Goal: Task Accomplishment & Management: Manage account settings

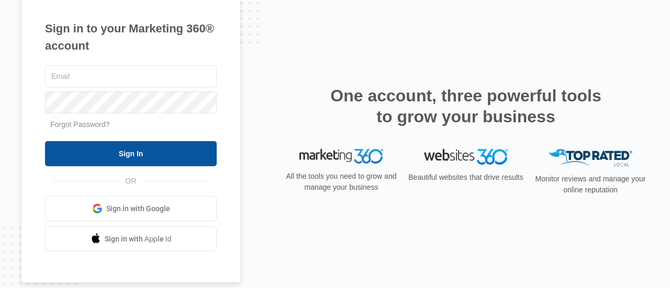
type input "[EMAIL_ADDRESS][DOMAIN_NAME]"
click at [120, 156] on input "Sign In" at bounding box center [131, 153] width 172 height 25
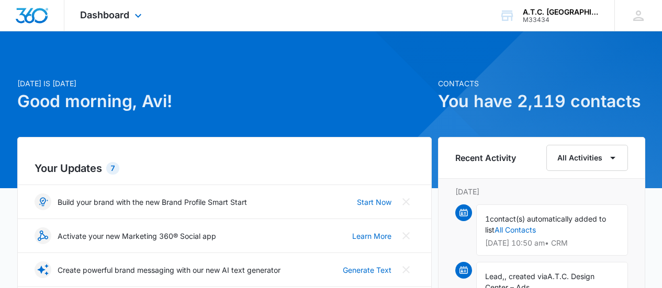
click at [130, 15] on div "Dashboard Apps Reputation Websites Forms CRM Email Social Shop Payments POS Con…" at bounding box center [112, 15] width 96 height 31
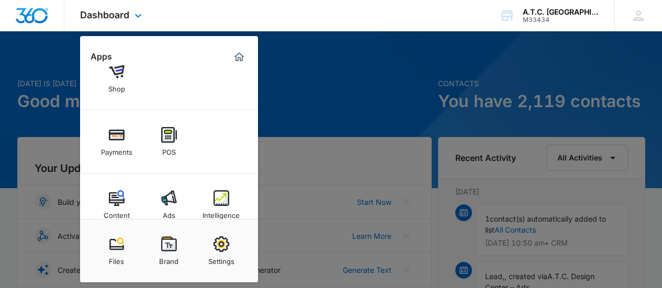
scroll to position [120, 0]
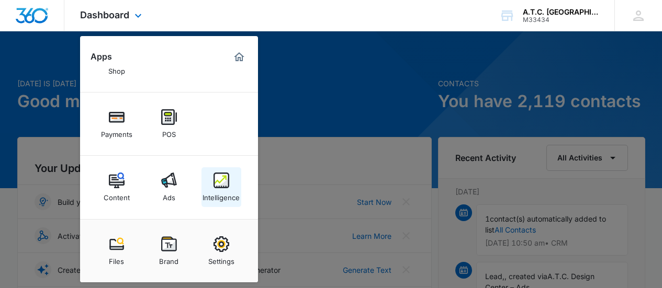
click at [218, 184] on img at bounding box center [222, 181] width 16 height 16
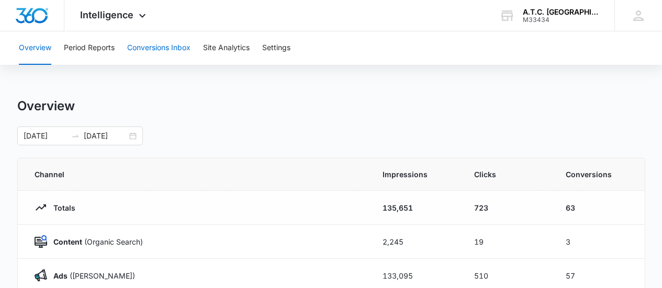
click at [158, 48] on button "Conversions Inbox" at bounding box center [158, 48] width 63 height 34
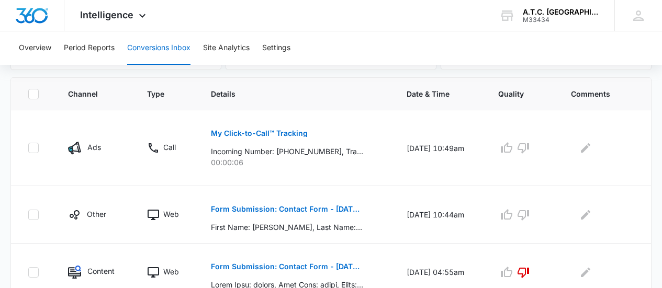
scroll to position [209, 0]
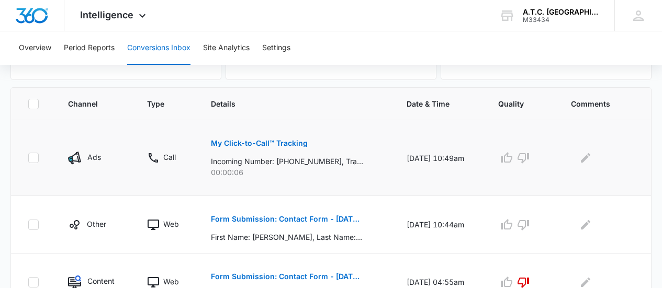
click at [256, 147] on p "My Click-to-Call™ Tracking" at bounding box center [259, 143] width 97 height 7
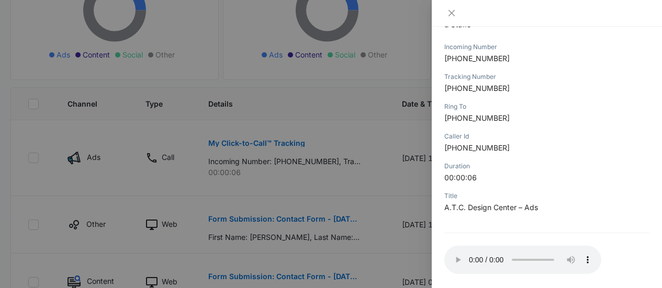
scroll to position [176, 0]
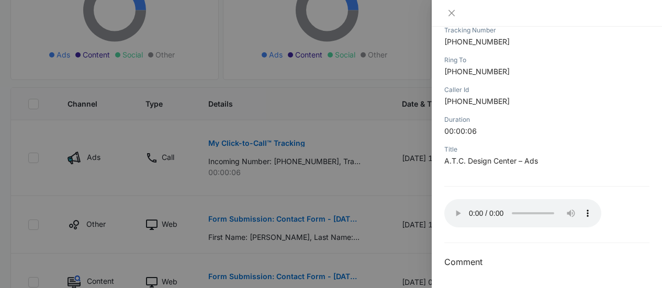
click at [336, 124] on div at bounding box center [331, 144] width 662 height 288
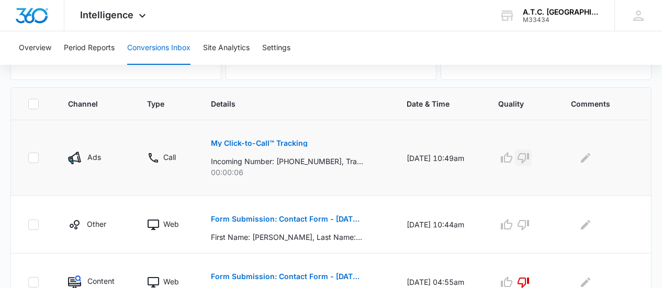
click at [530, 159] on icon "button" at bounding box center [523, 158] width 13 height 13
click at [592, 158] on icon "Edit Comments" at bounding box center [585, 158] width 13 height 13
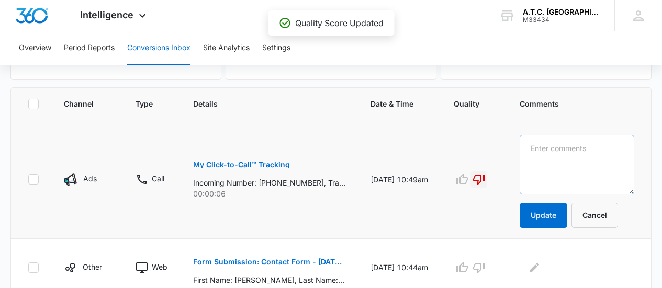
click at [571, 159] on textarea at bounding box center [577, 165] width 115 height 60
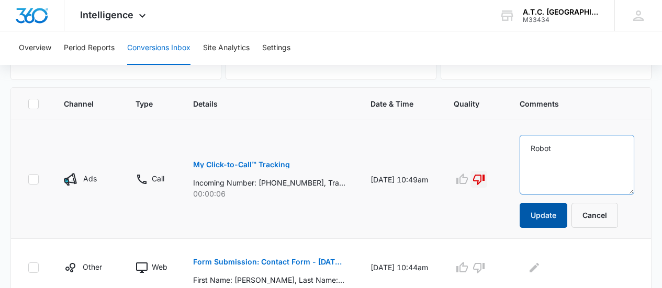
type textarea "Robot"
click at [552, 212] on button "Update" at bounding box center [544, 215] width 48 height 25
click at [553, 218] on button "Update" at bounding box center [544, 215] width 48 height 25
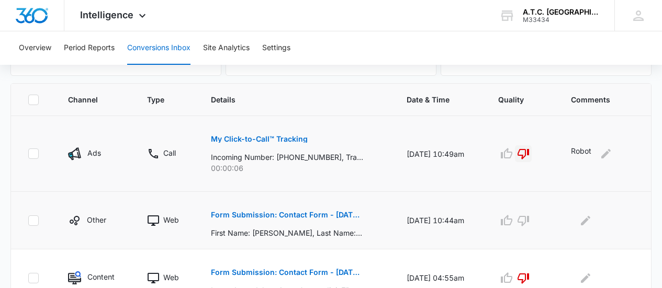
scroll to position [209, 0]
